Goal: Transaction & Acquisition: Download file/media

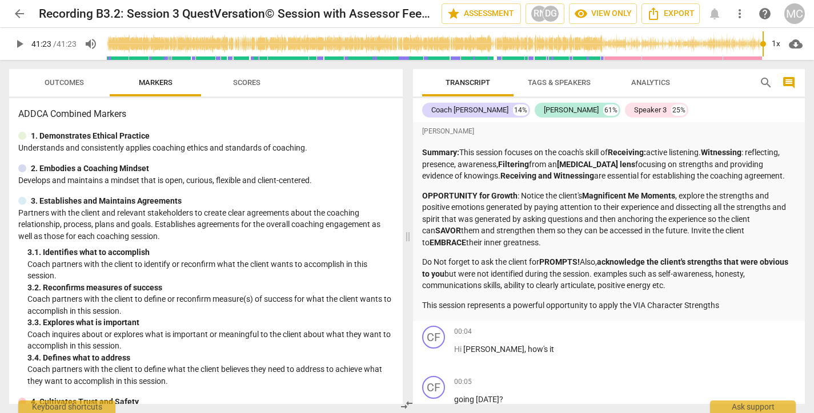
scroll to position [7159, 0]
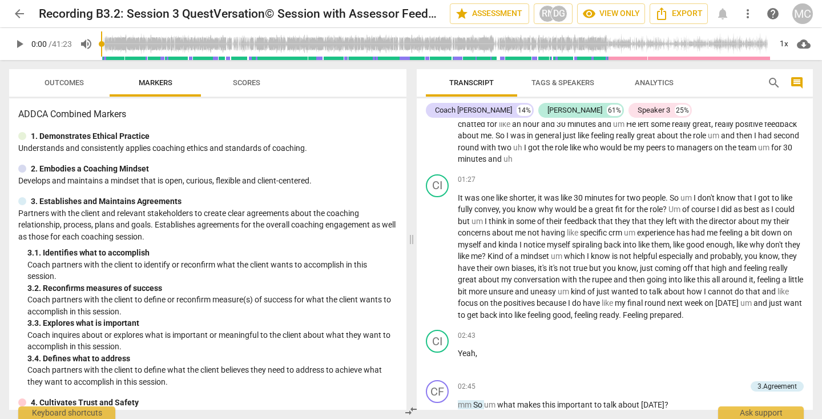
scroll to position [520, 0]
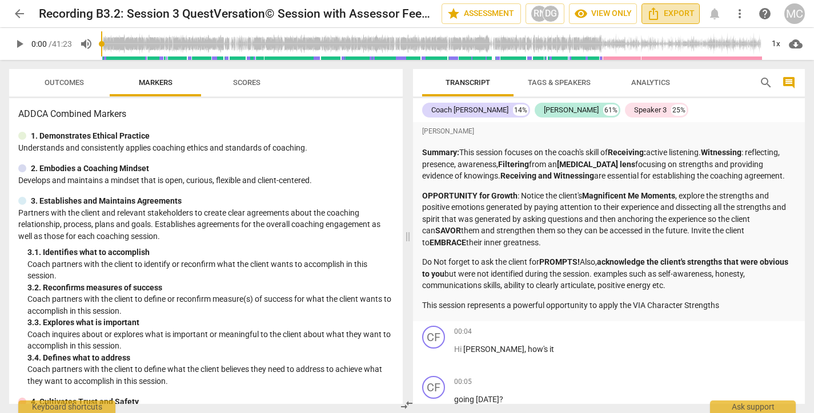
click at [661, 14] on span "Export" at bounding box center [670, 14] width 48 height 14
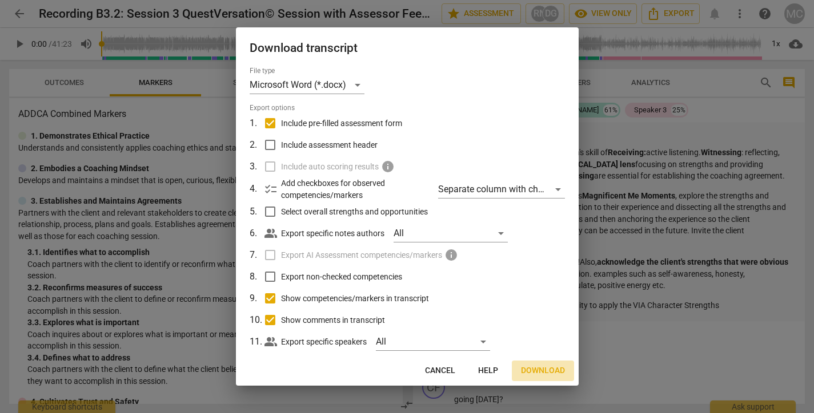
click at [550, 370] on span "Download" at bounding box center [543, 370] width 44 height 11
